Goal: Check status

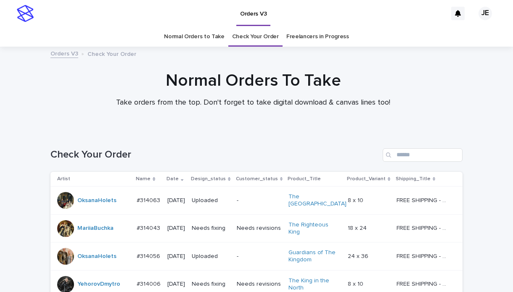
click at [115, 84] on h1 "Normal Orders To Take" at bounding box center [253, 81] width 412 height 20
